Goal: Task Accomplishment & Management: Manage account settings

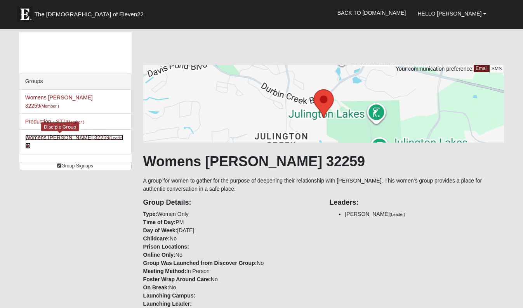
click at [48, 134] on link "Womens [PERSON_NAME] 32259 (Leader )" at bounding box center [74, 141] width 98 height 14
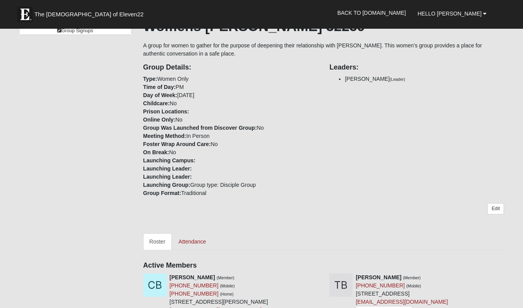
scroll to position [163, 0]
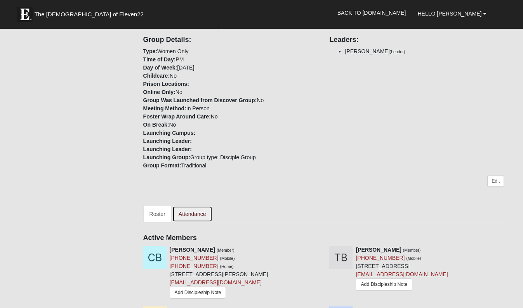
click at [198, 214] on link "Attendance" at bounding box center [193, 214] width 40 height 16
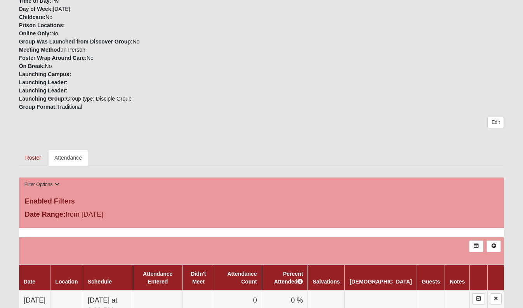
scroll to position [358, 0]
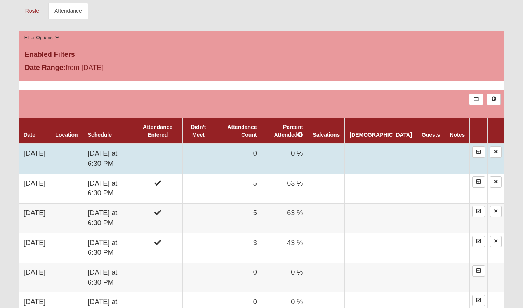
click at [118, 155] on td "[DATE] at 6:30 PM" at bounding box center [108, 159] width 50 height 30
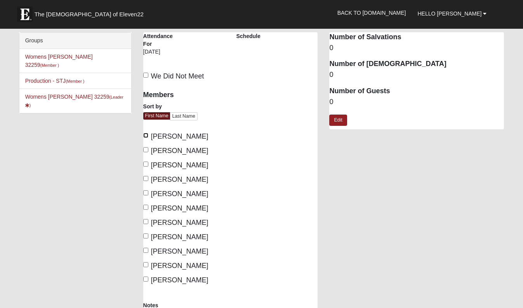
click at [146, 136] on input "[PERSON_NAME]" at bounding box center [145, 135] width 5 height 5
checkbox input "true"
click at [145, 177] on input "Connie Jenks" at bounding box center [145, 178] width 5 height 5
checkbox input "true"
click at [146, 207] on input "Jamie Shee" at bounding box center [145, 207] width 5 height 5
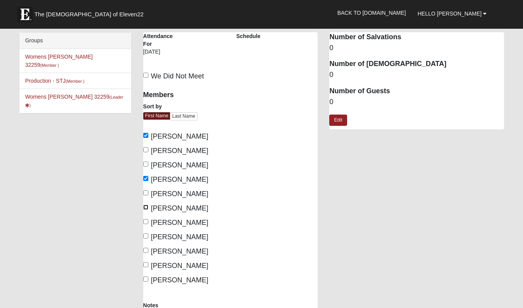
checkbox input "true"
click at [146, 194] on input "Deborah Robbins" at bounding box center [145, 192] width 5 height 5
checkbox input "true"
click at [147, 223] on input "[PERSON_NAME]" at bounding box center [145, 221] width 5 height 5
checkbox input "true"
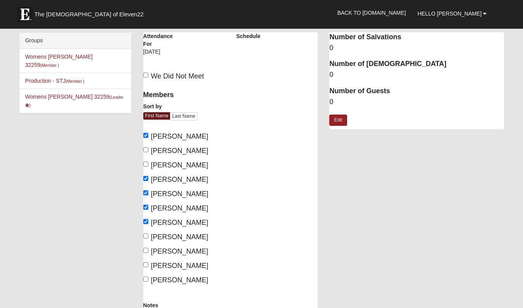
click at [148, 235] on label "Melissa Piscitellj" at bounding box center [175, 237] width 65 height 10
click at [148, 235] on input "Melissa Piscitellj" at bounding box center [145, 236] width 5 height 5
checkbox input "true"
click at [147, 253] on label "Michele Mayerlen" at bounding box center [175, 251] width 65 height 10
click at [147, 253] on input "Michele Mayerlen" at bounding box center [145, 250] width 5 height 5
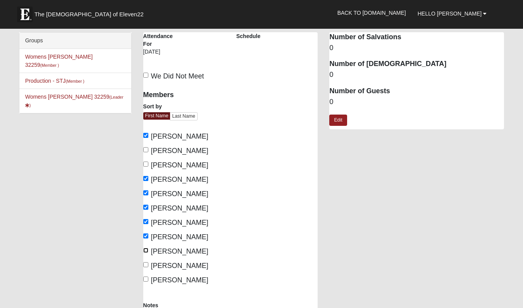
checkbox input "true"
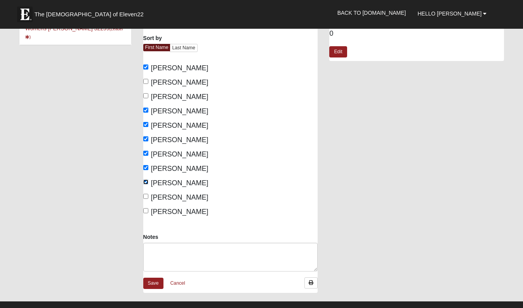
scroll to position [69, 0]
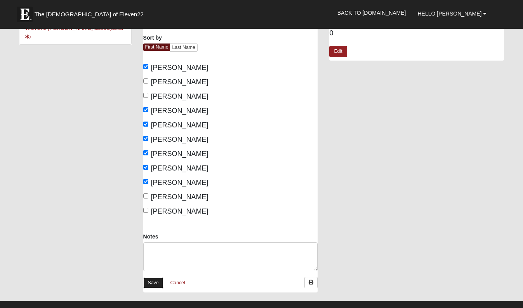
click at [155, 284] on link "Save" at bounding box center [153, 282] width 20 height 11
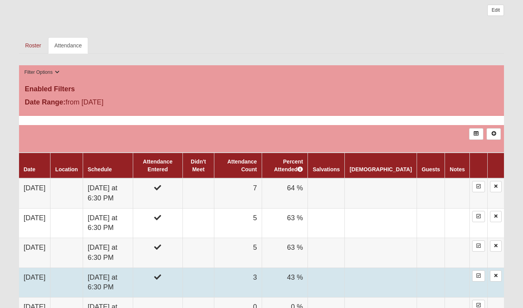
scroll to position [253, 0]
